Goal: Information Seeking & Learning: Check status

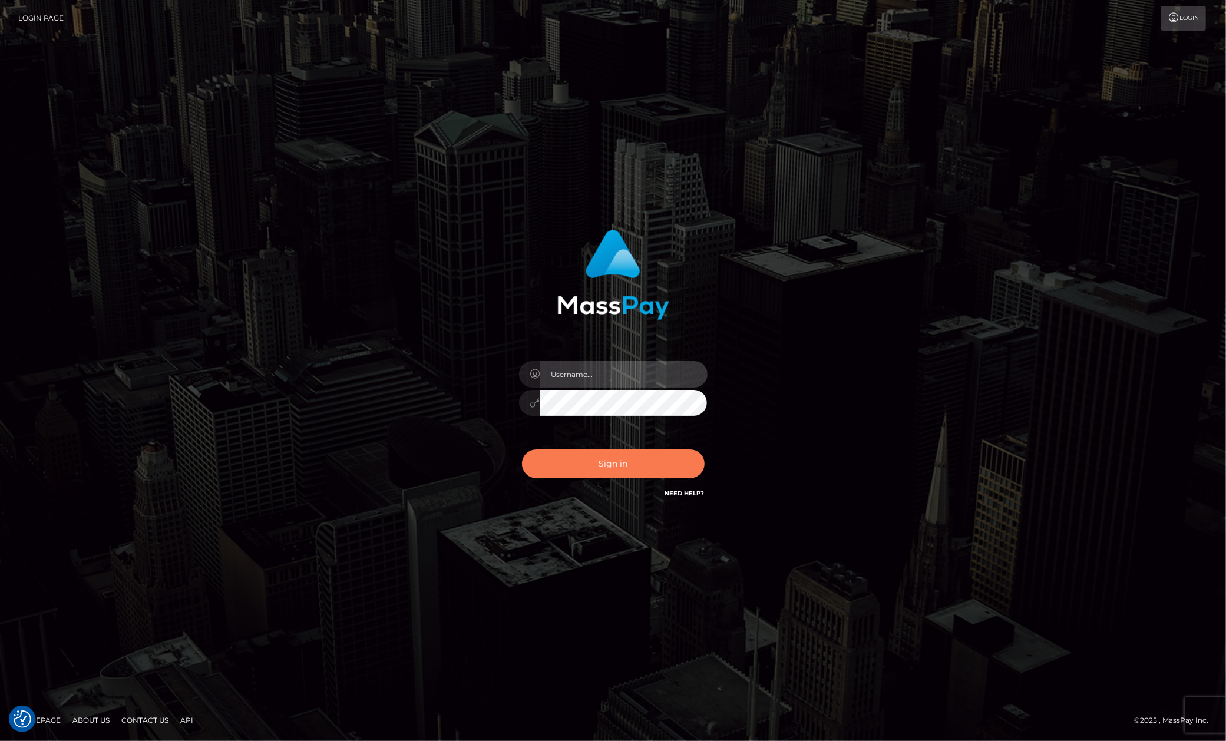
type input "Allen.megabonanza"
drag, startPoint x: 583, startPoint y: 469, endPoint x: 586, endPoint y: 463, distance: 6.9
click at [585, 464] on button "Sign in" at bounding box center [613, 464] width 183 height 29
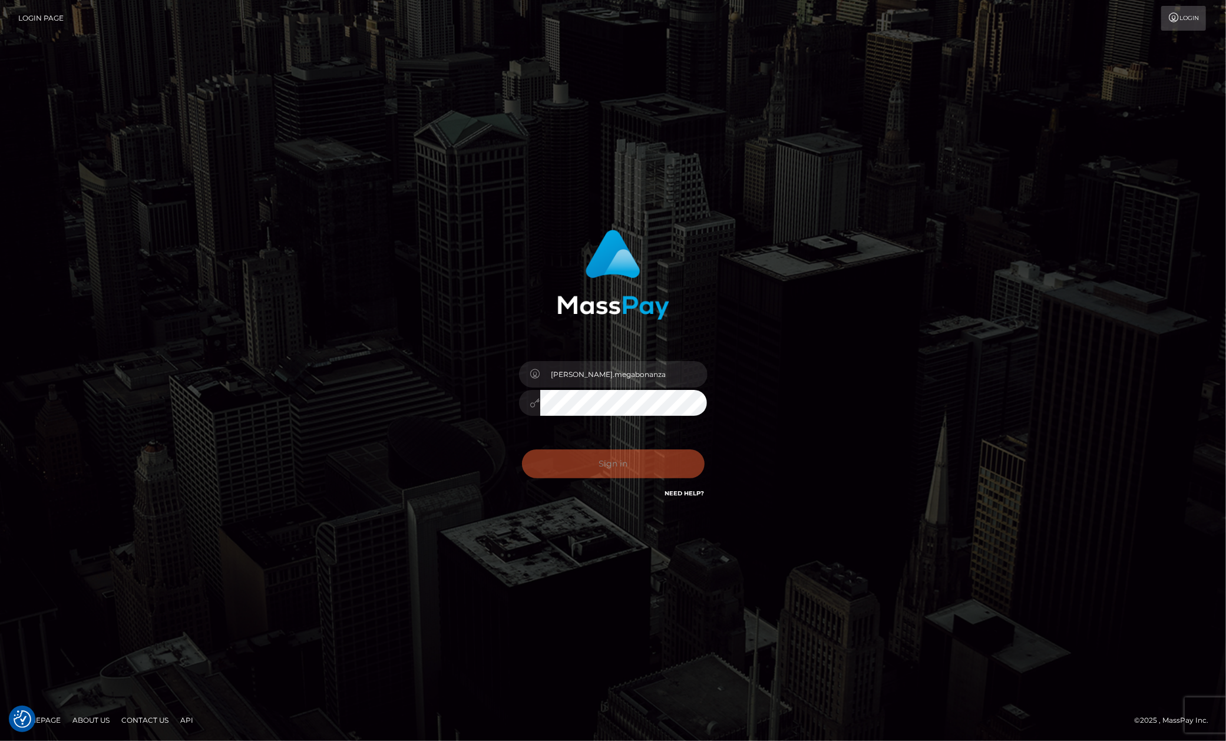
click at [825, 368] on div "Allen.megabonanza Sign in" at bounding box center [614, 371] width 672 height 300
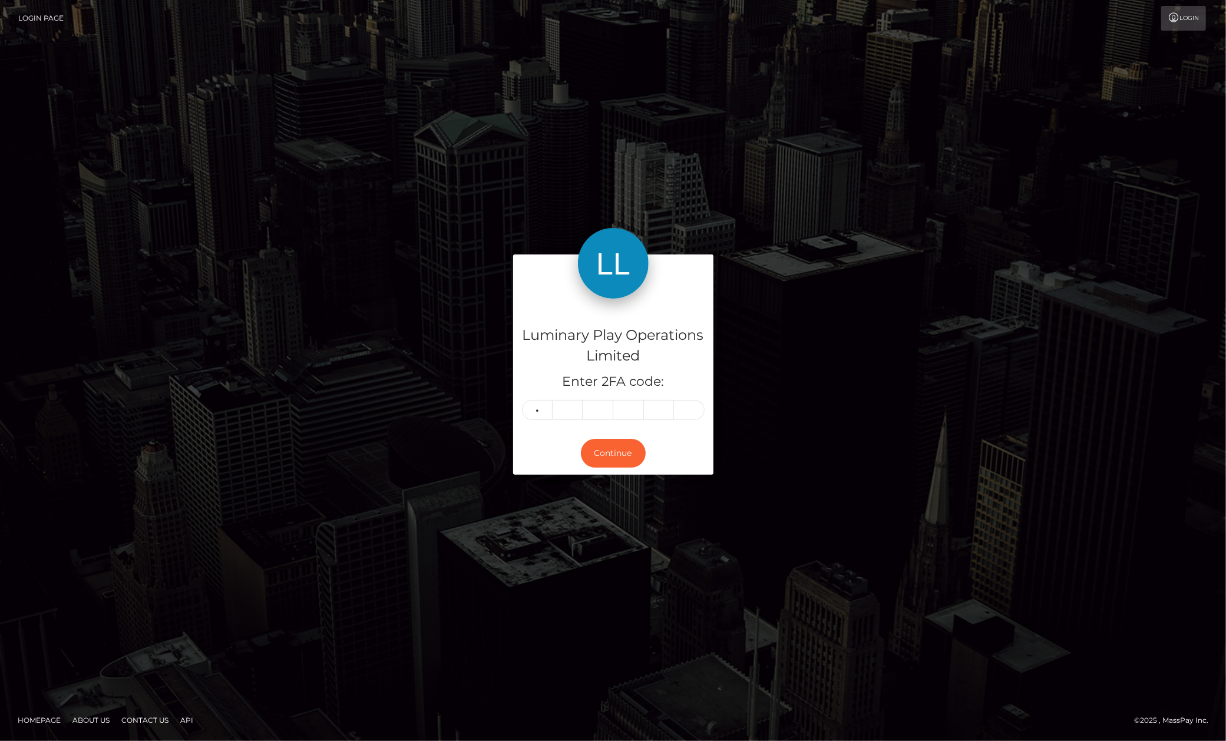
type input "7"
type input "3"
type input "8"
type input "3"
type input "0"
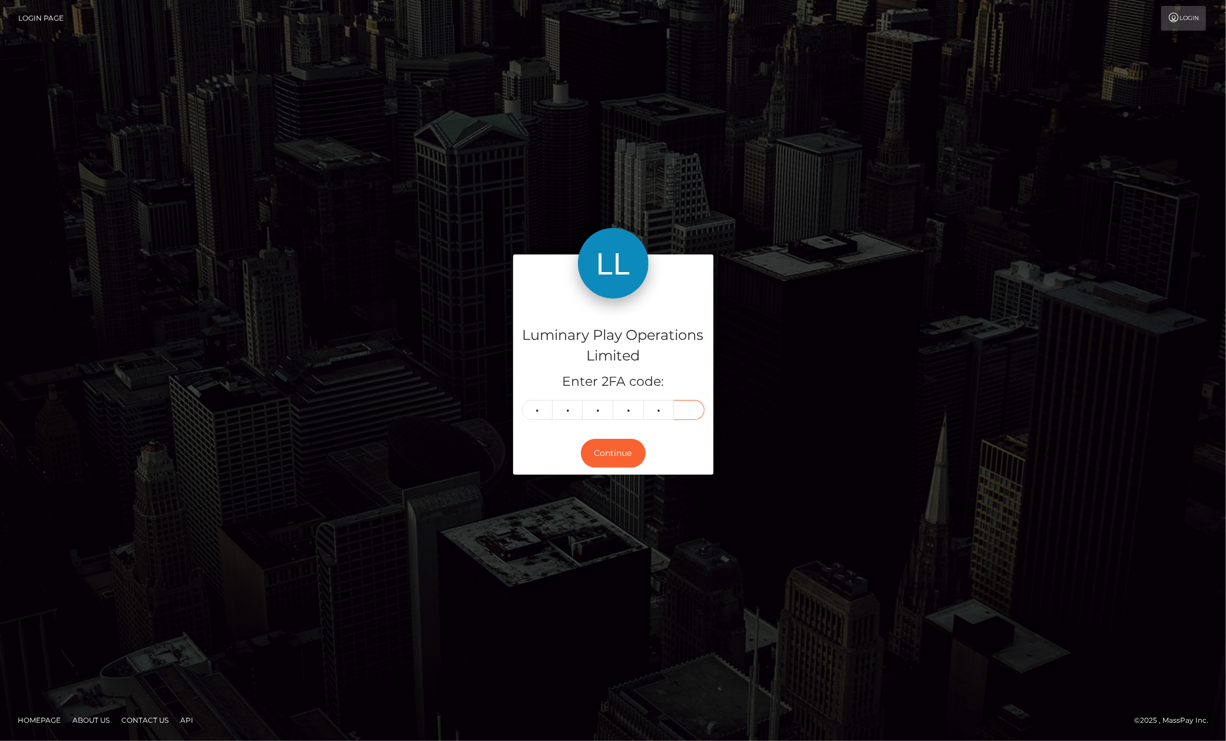
type input "9"
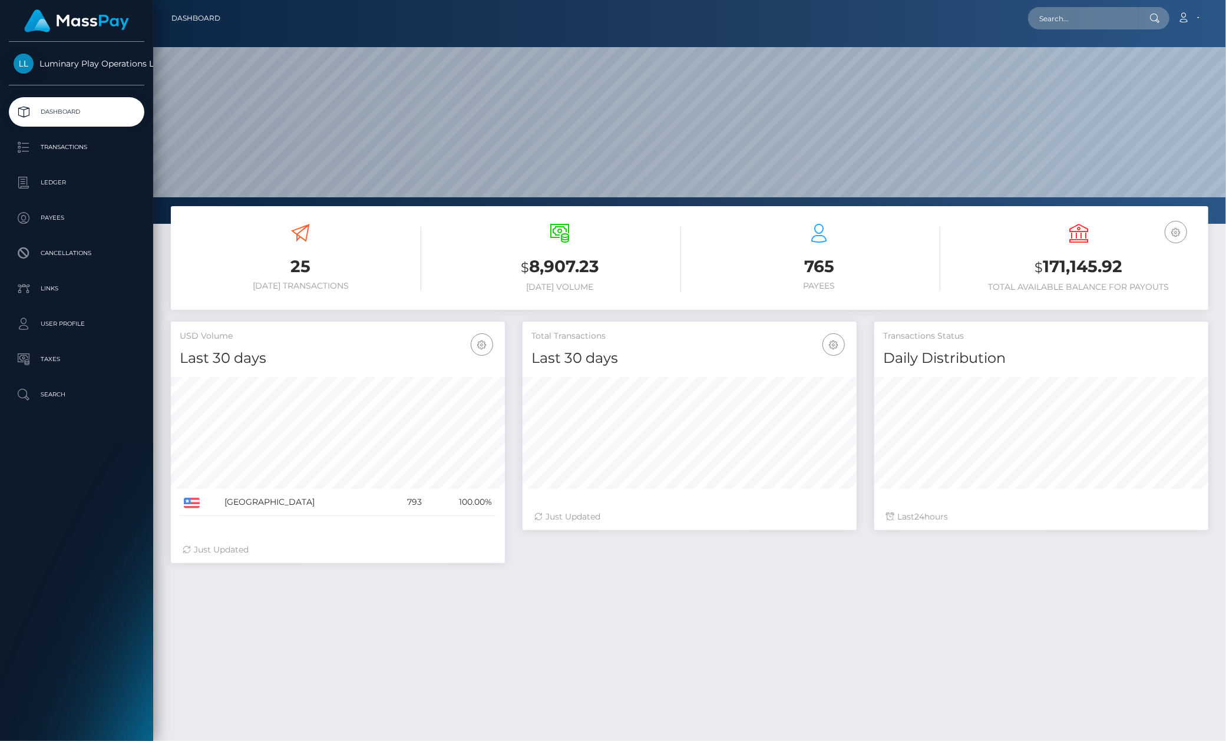
scroll to position [207, 335]
click at [1059, 12] on input "text" at bounding box center [1083, 18] width 111 height 22
paste input "335195"
type input "335195"
click at [1080, 59] on link "SHYTECIA NACHEA HILL" at bounding box center [1092, 61] width 128 height 22
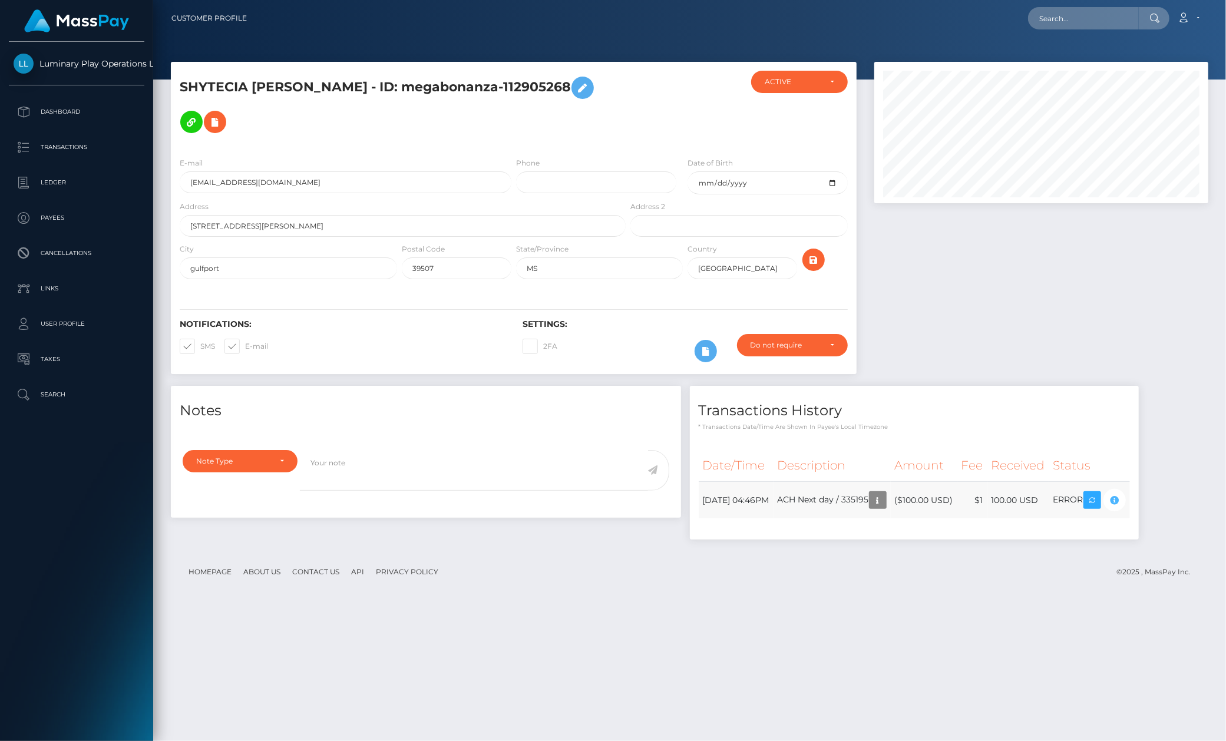
scroll to position [141, 335]
click at [1148, 531] on div "Transactions History * Transactions date/time are shown in payee's local timezo…" at bounding box center [914, 469] width 467 height 166
click at [1149, 494] on div "Compliance review required. Please provide a recent bank statement using the se…" at bounding box center [1097, 483] width 118 height 71
click at [1149, 493] on div "Compliance review required. Please provide a recent bank statement using the se…" at bounding box center [1097, 483] width 118 height 71
click at [1094, 19] on input "text" at bounding box center [1083, 18] width 111 height 22
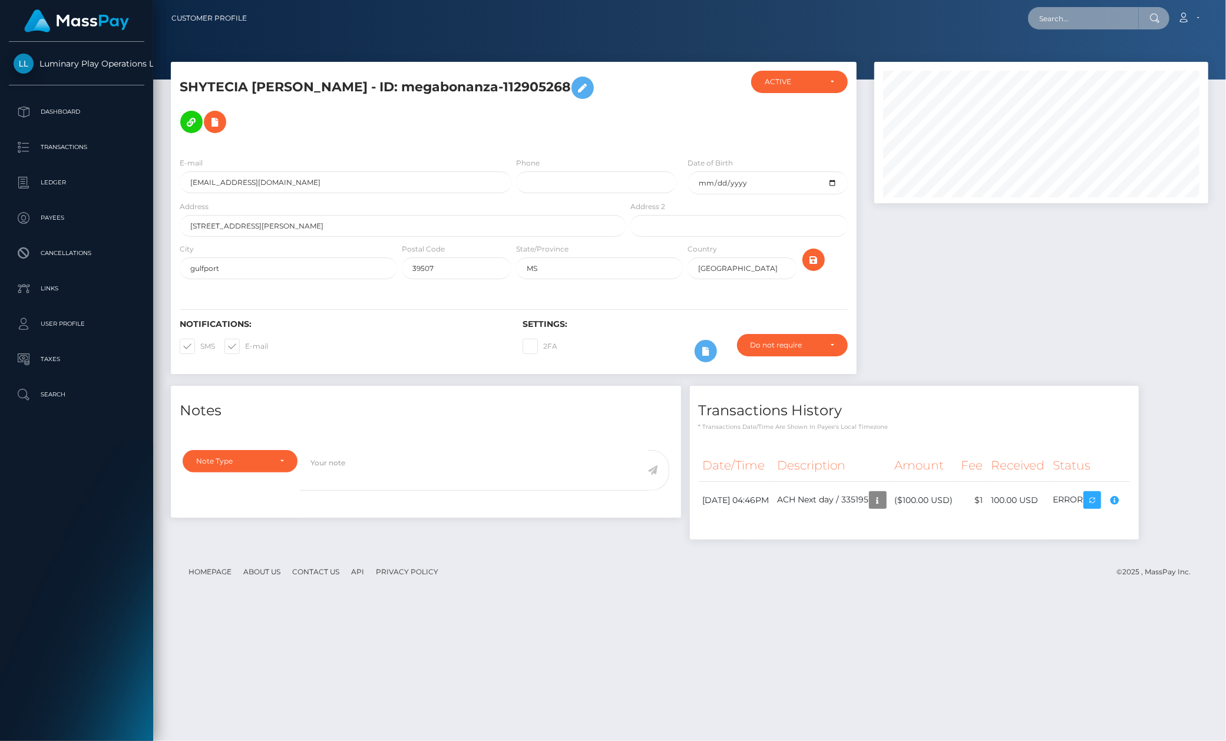
paste input "334927"
type input "334927"
click at [1073, 58] on link "ARTURO ALMANZA" at bounding box center [1075, 61] width 94 height 22
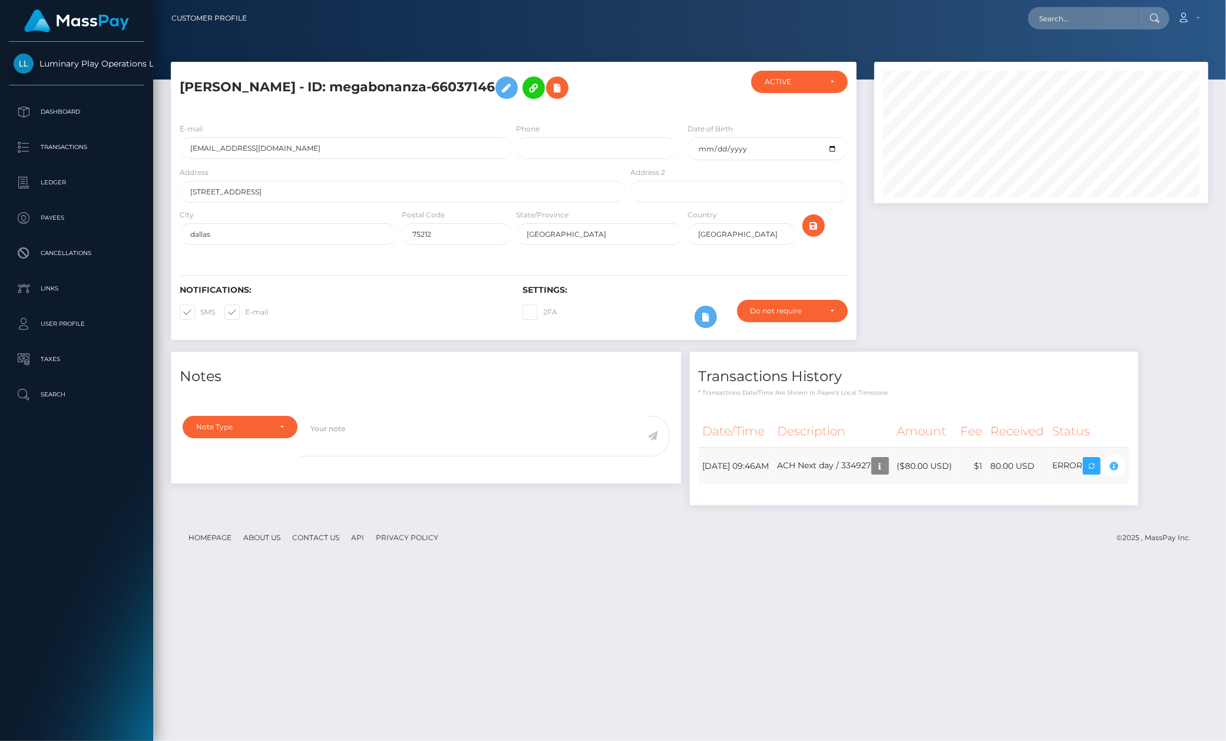
scroll to position [589031, 588839]
click at [1147, 485] on div "Transactions History * Transactions date/time are shown in payee's local timezo…" at bounding box center [914, 435] width 466 height 166
drag, startPoint x: 1151, startPoint y: 450, endPoint x: 1148, endPoint y: 458, distance: 8.6
click at [1148, 458] on body "Luminary Play Operations Limited Dashboard Transactions Ledger Payees Cancellat…" at bounding box center [613, 370] width 1226 height 741
click at [1148, 458] on div "Compliance review required. Please provide a recent bank statement using the se…" at bounding box center [1096, 450] width 118 height 71
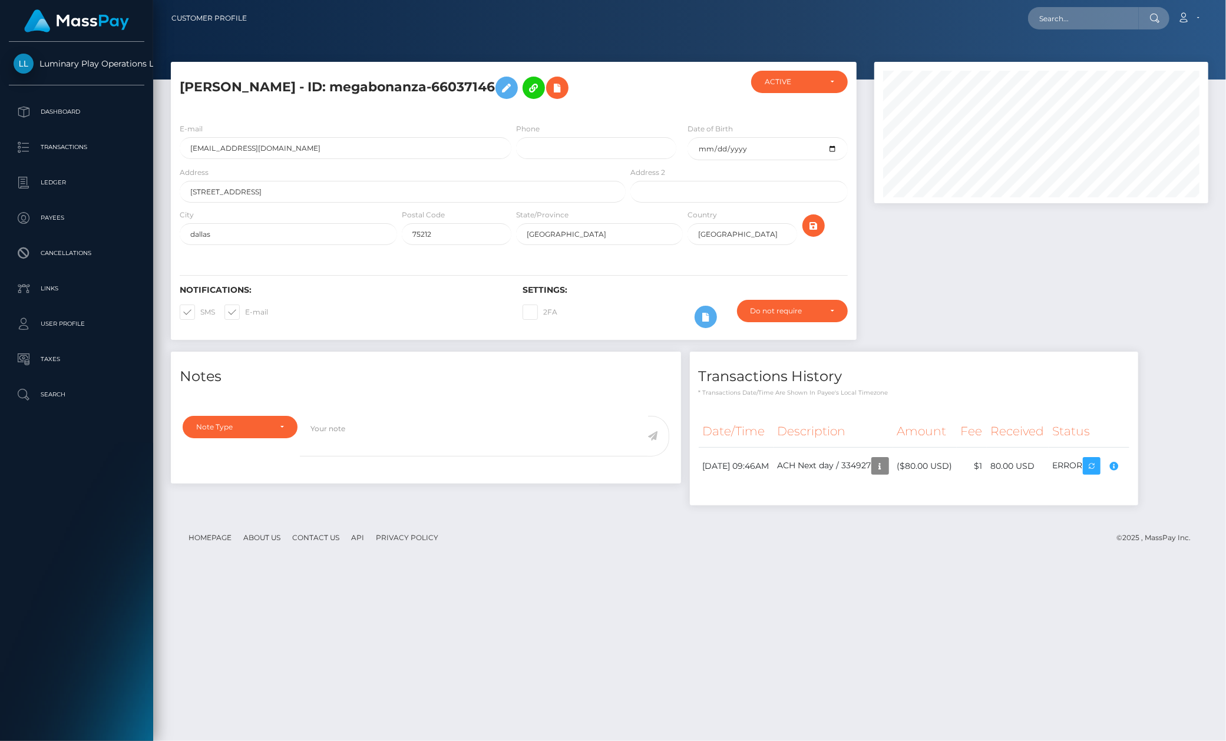
scroll to position [141, 335]
click at [1096, 15] on input "text" at bounding box center [1083, 18] width 111 height 22
paste input "332840"
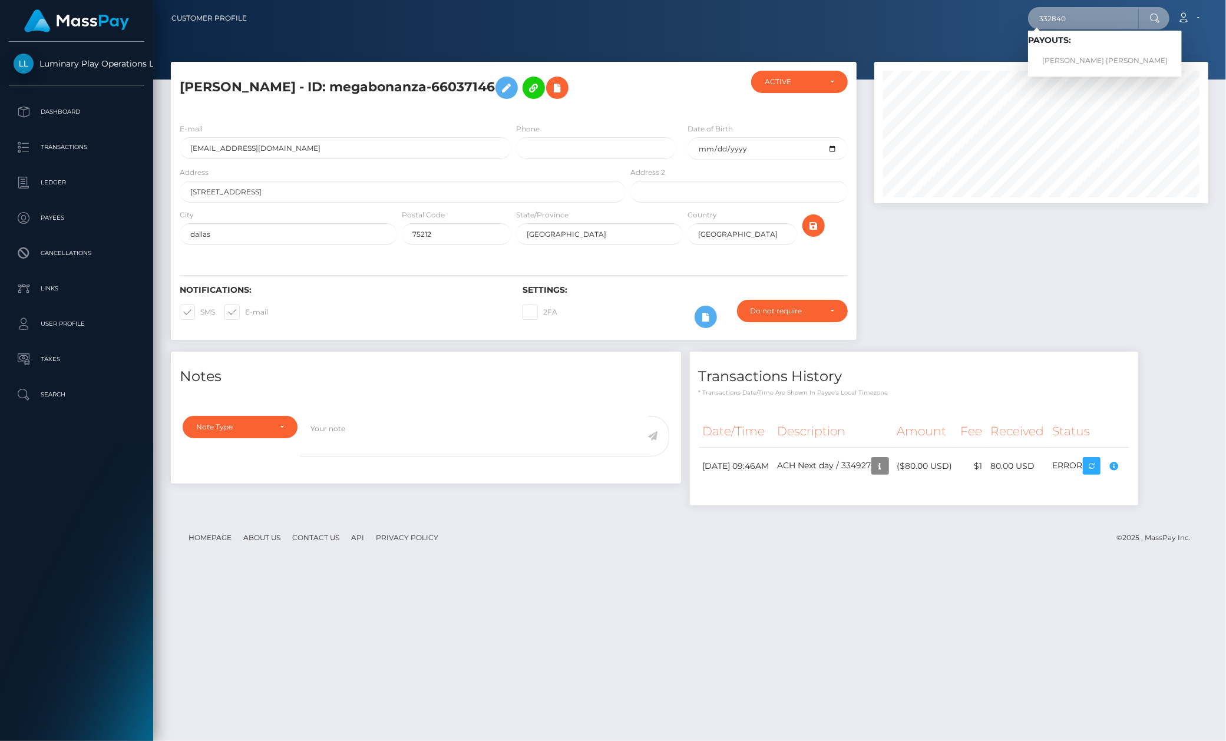
type input "332840"
click at [1094, 71] on div "Loading... Loading... Payouts: NICHOLE CRYSTAL GABRIEL" at bounding box center [1105, 54] width 154 height 46
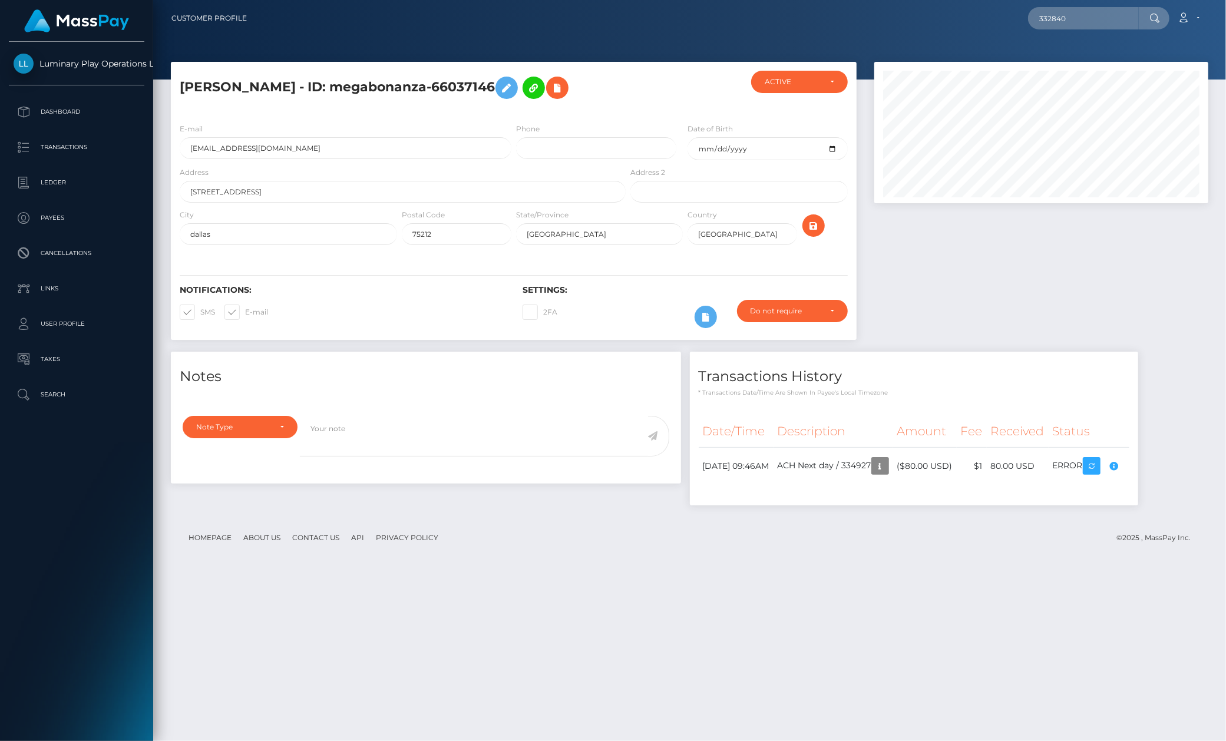
click at [1094, 65] on div at bounding box center [1041, 132] width 334 height 141
click at [1092, 21] on input "332840" at bounding box center [1083, 18] width 111 height 22
click at [1075, 50] on link "NICHOLE CRYSTAL GABRIEL" at bounding box center [1105, 61] width 154 height 22
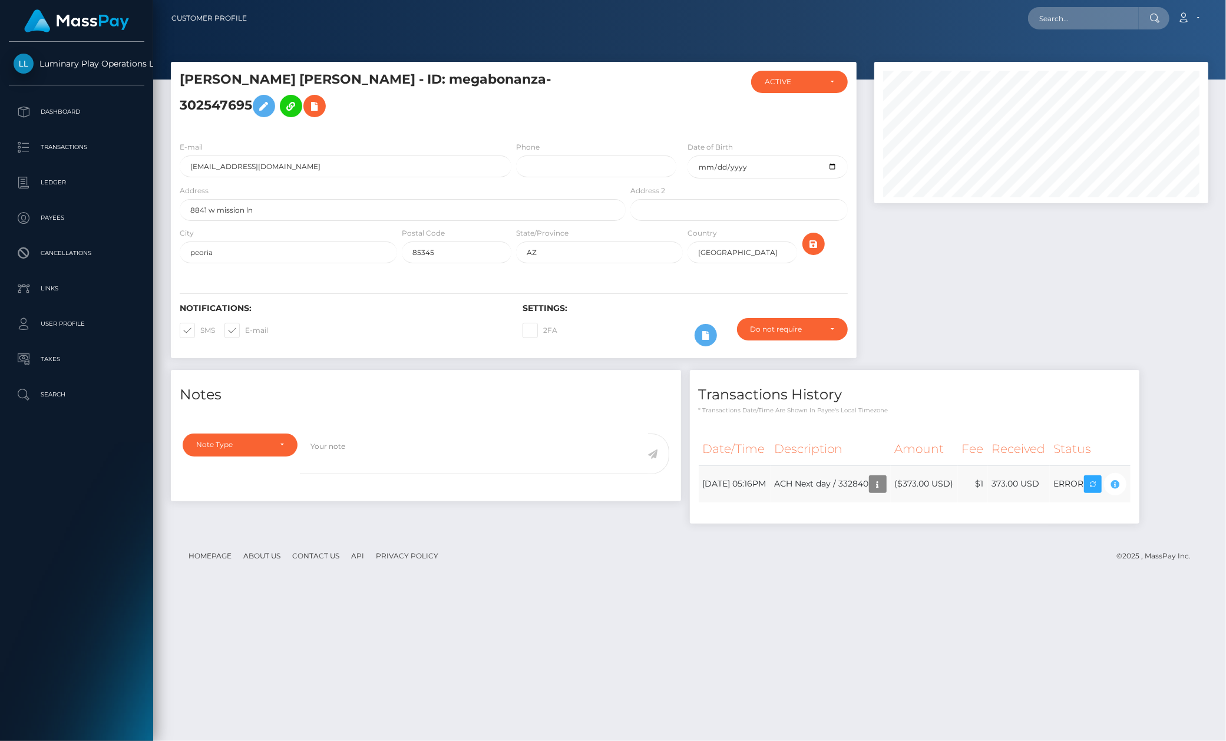
scroll to position [141, 335]
click at [1101, 18] on input "text" at bounding box center [1083, 18] width 111 height 22
paste input "320150"
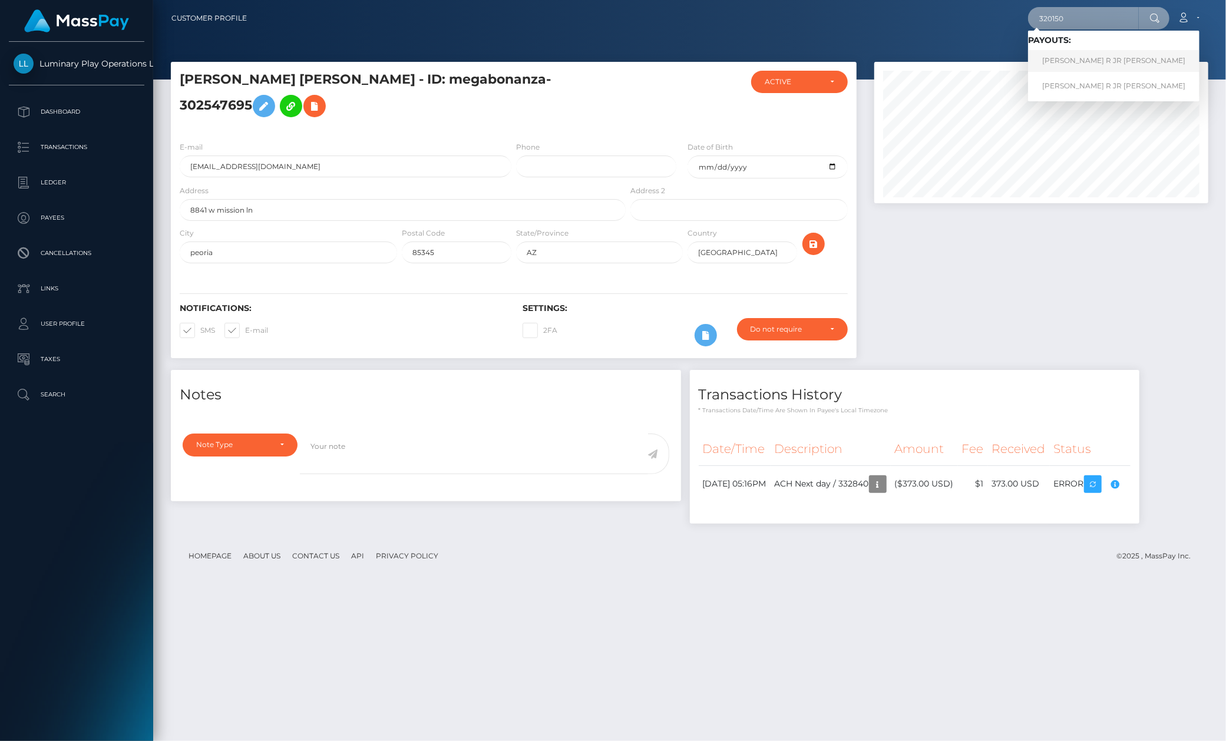
type input "320150"
click at [1085, 65] on link "[PERSON_NAME] R JR [PERSON_NAME]" at bounding box center [1113, 61] width 171 height 22
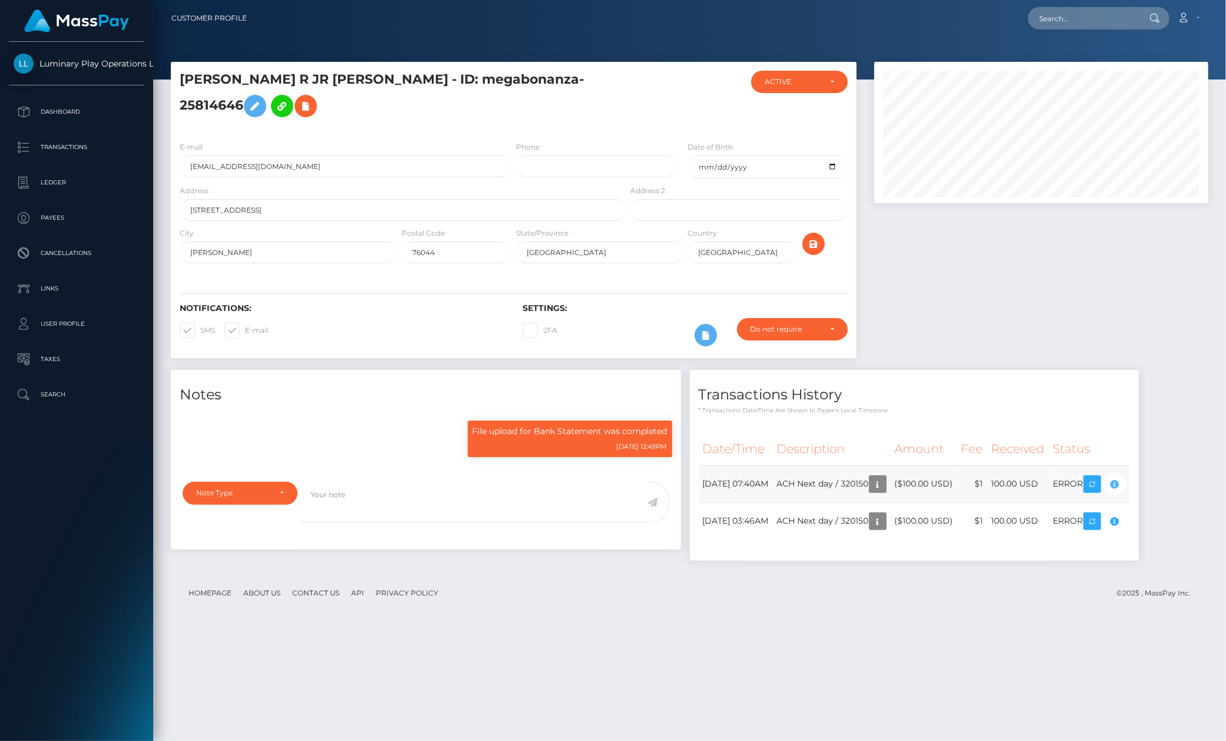
scroll to position [589031, 588839]
click at [1149, 458] on div "Compliance review required. Please provide a recent bank statement using the se…" at bounding box center [1097, 486] width 118 height 71
click at [1139, 476] on div "Date/Time Description Amount Fee Received Status" at bounding box center [914, 492] width 449 height 136
click at [1122, 477] on icon "button" at bounding box center [1115, 484] width 14 height 15
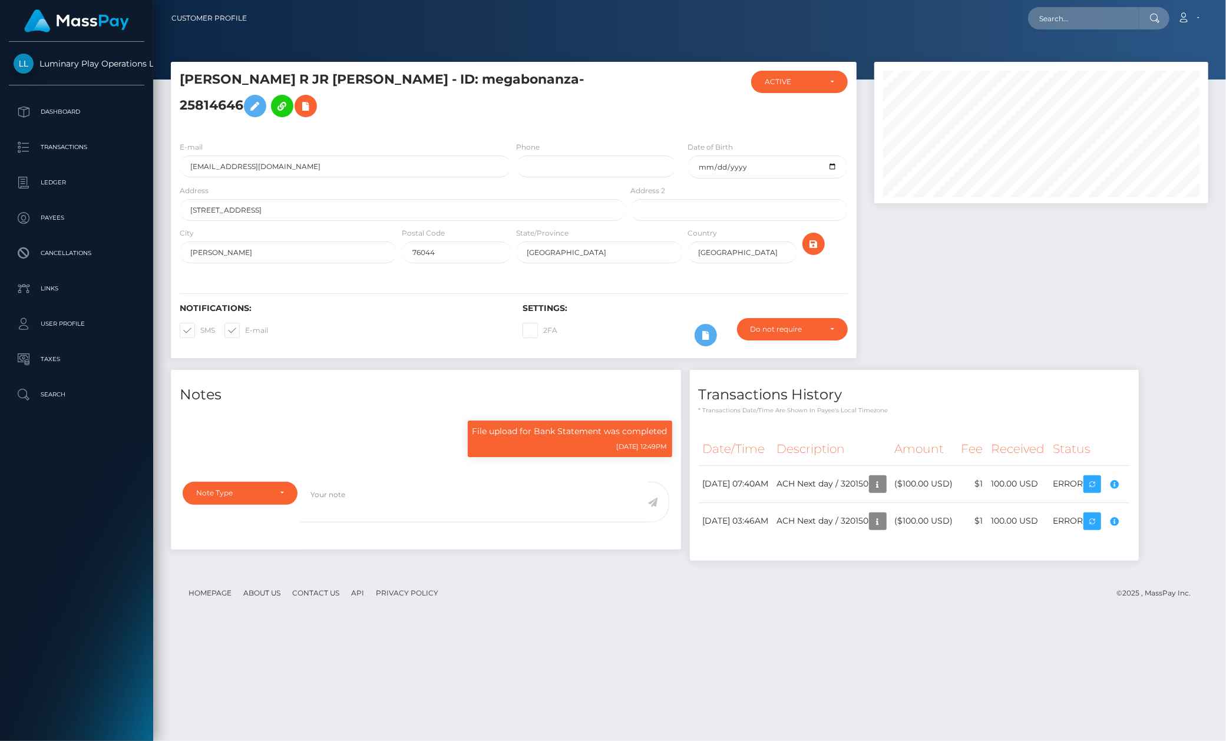
scroll to position [141, 335]
drag, startPoint x: 1016, startPoint y: 204, endPoint x: 1158, endPoint y: 242, distance: 146.9
click at [1016, 206] on div at bounding box center [1041, 216] width 352 height 308
drag, startPoint x: 979, startPoint y: 691, endPoint x: 978, endPoint y: 684, distance: 6.5
click at [978, 684] on div "GEORGE R JR CARR - ID: megabonanza-25814646 ACTIVE DEACTIVE CLOSED ACTIVE Phone" at bounding box center [689, 396] width 1073 height 669
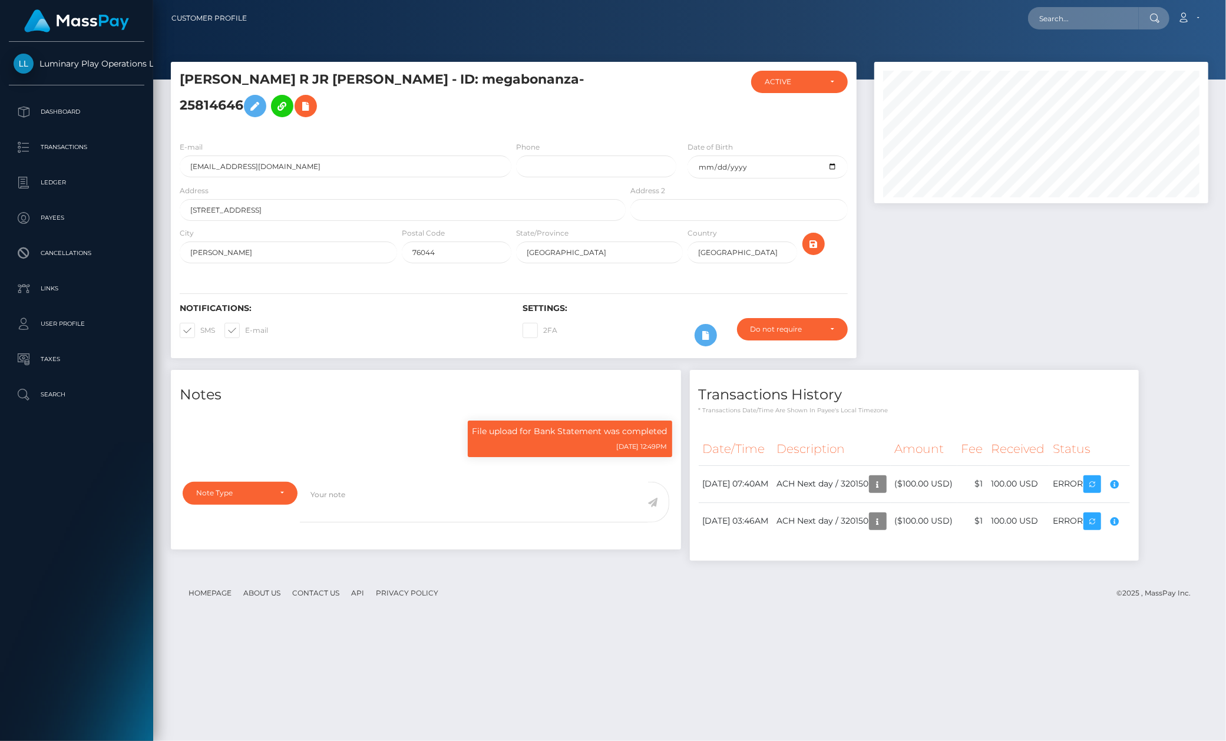
click at [1180, 239] on div at bounding box center [1041, 216] width 352 height 308
click at [66, 484] on div "Luminary Play Operations Limited Dashboard Transactions Ledger Payees Cancellat…" at bounding box center [76, 390] width 153 height 697
drag, startPoint x: 51, startPoint y: 538, endPoint x: 934, endPoint y: 375, distance: 898.7
click at [51, 538] on div "Luminary Play Operations Limited Dashboard Transactions Ledger Payees Cancellat…" at bounding box center [76, 390] width 153 height 697
drag, startPoint x: 1109, startPoint y: 273, endPoint x: 1068, endPoint y: 293, distance: 45.1
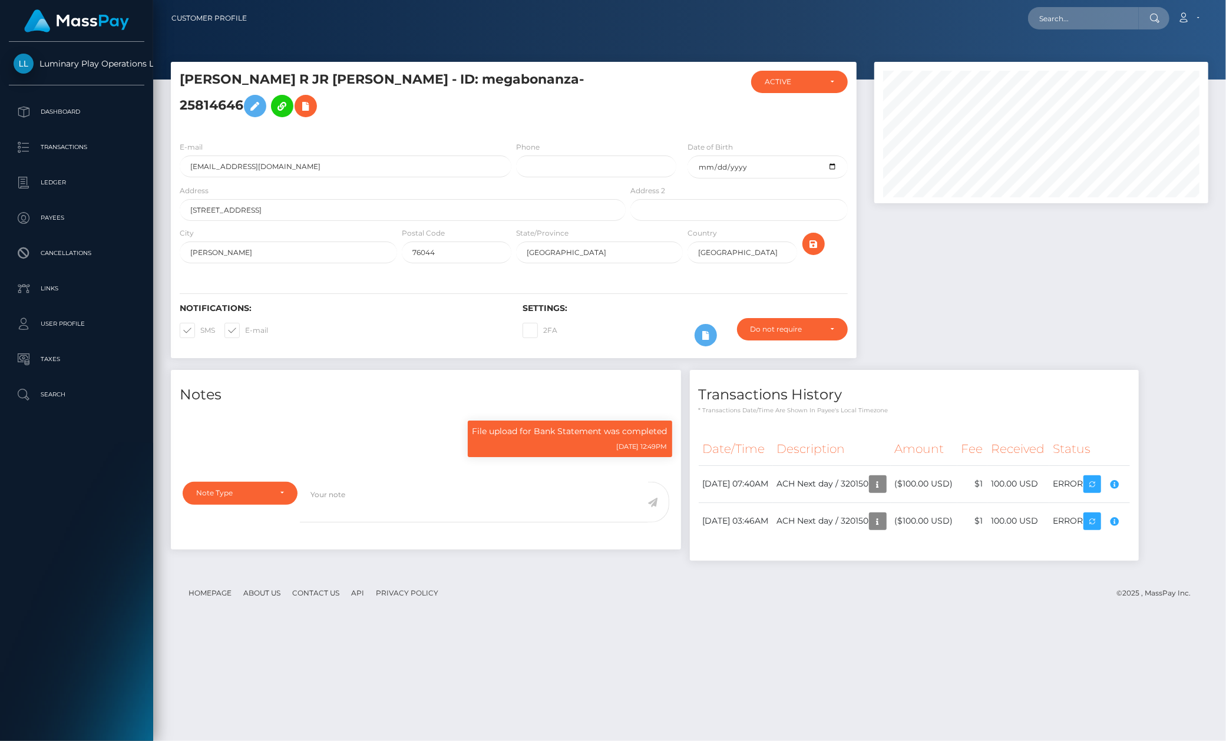
click at [1108, 272] on div at bounding box center [1041, 216] width 352 height 308
